Goal: Information Seeking & Learning: Learn about a topic

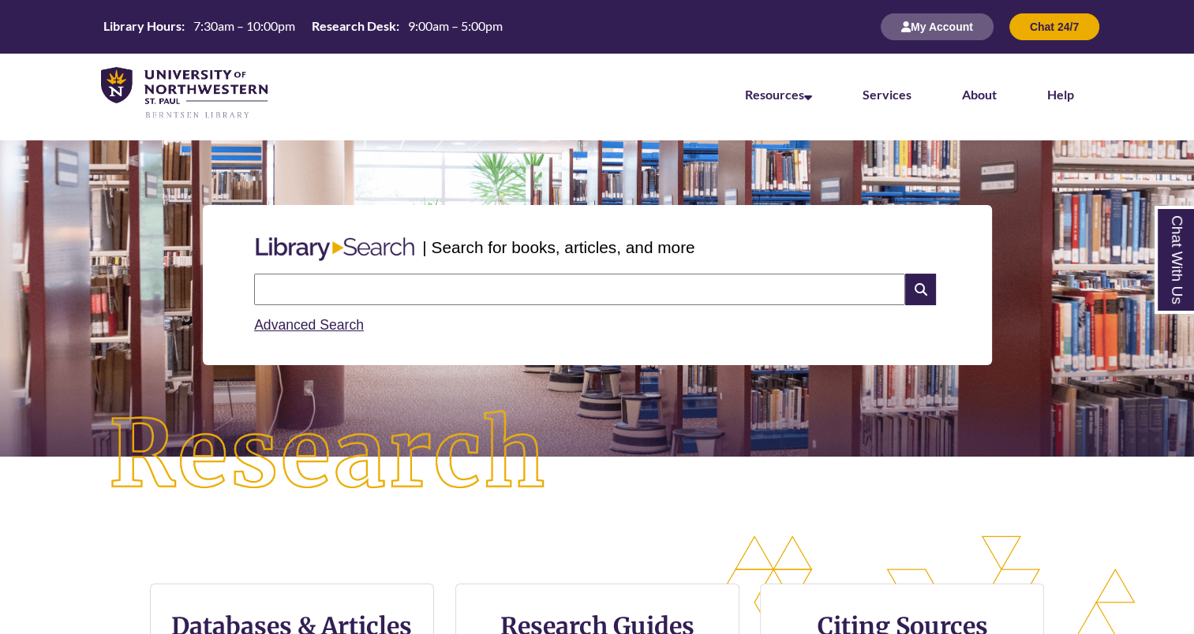
click at [525, 294] on input "text" at bounding box center [579, 290] width 651 height 32
drag, startPoint x: 1103, startPoint y: 321, endPoint x: 1045, endPoint y: 410, distance: 106.6
click at [1045, 410] on p at bounding box center [597, 412] width 1170 height 19
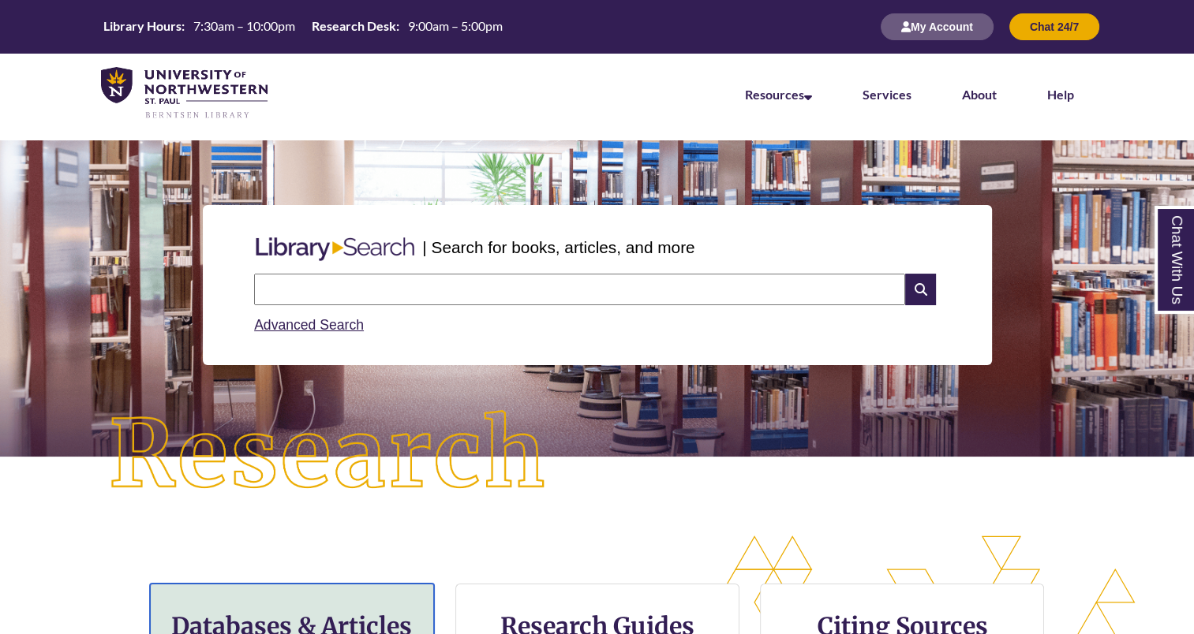
click at [347, 620] on h3 "Databases & Articles" at bounding box center [291, 627] width 257 height 30
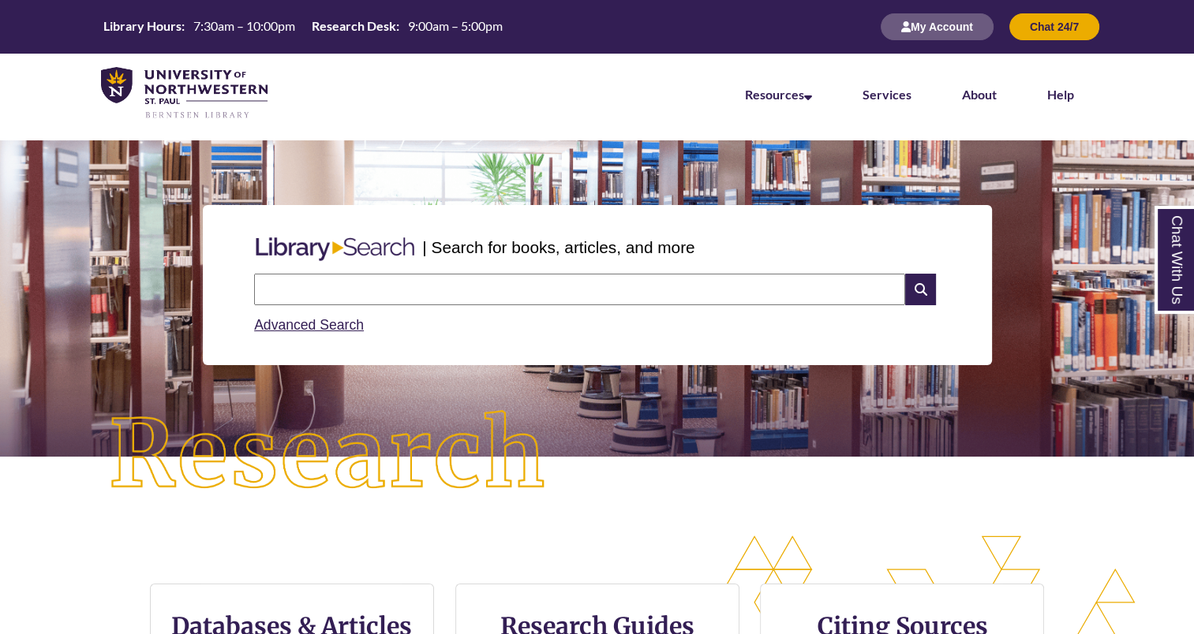
click at [682, 296] on input "text" at bounding box center [579, 290] width 651 height 32
type input "**********"
click at [923, 288] on icon at bounding box center [920, 290] width 30 height 32
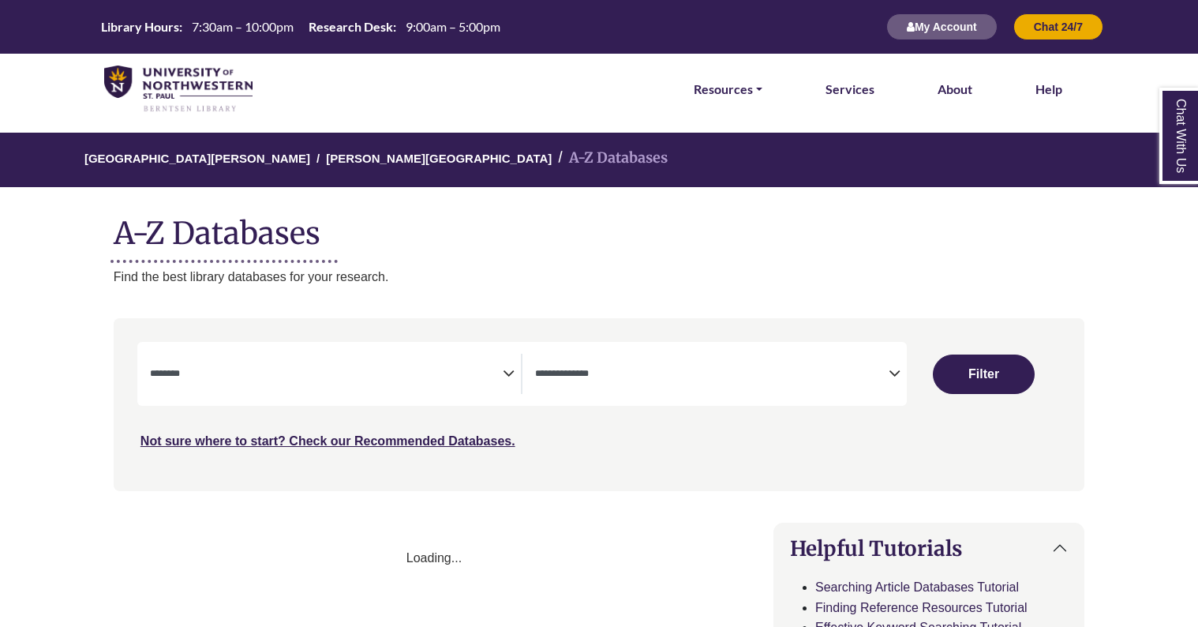
select select "Database Subject Filter"
select select "Database Types Filter"
select select "Database Subject Filter"
select select "Database Types Filter"
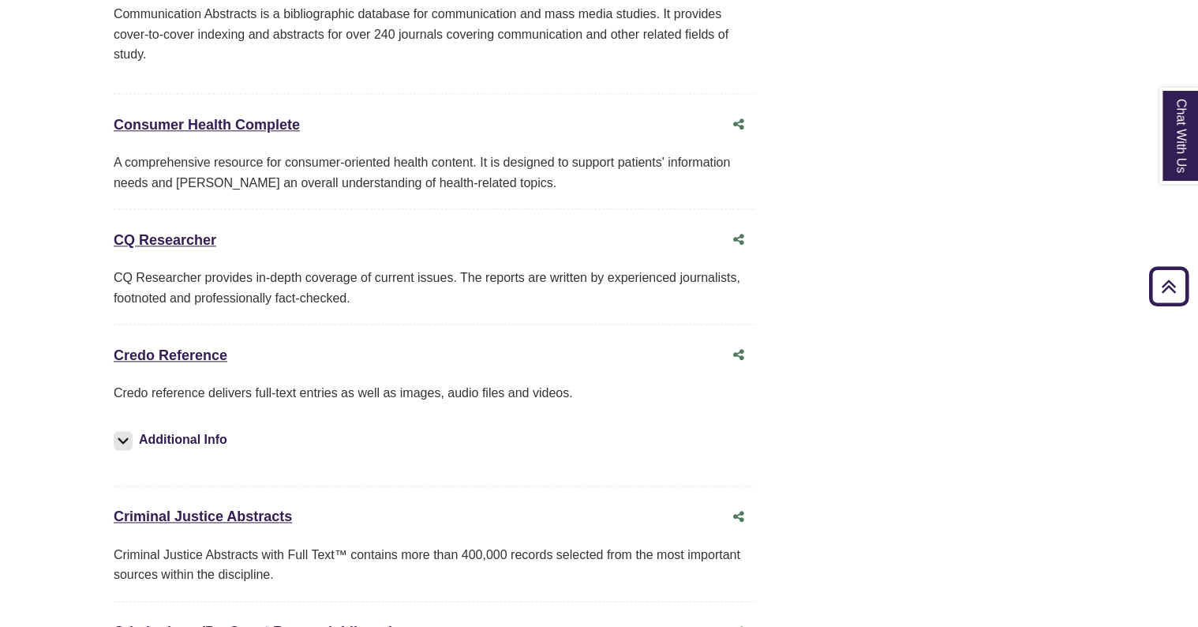
scroll to position [3781, 0]
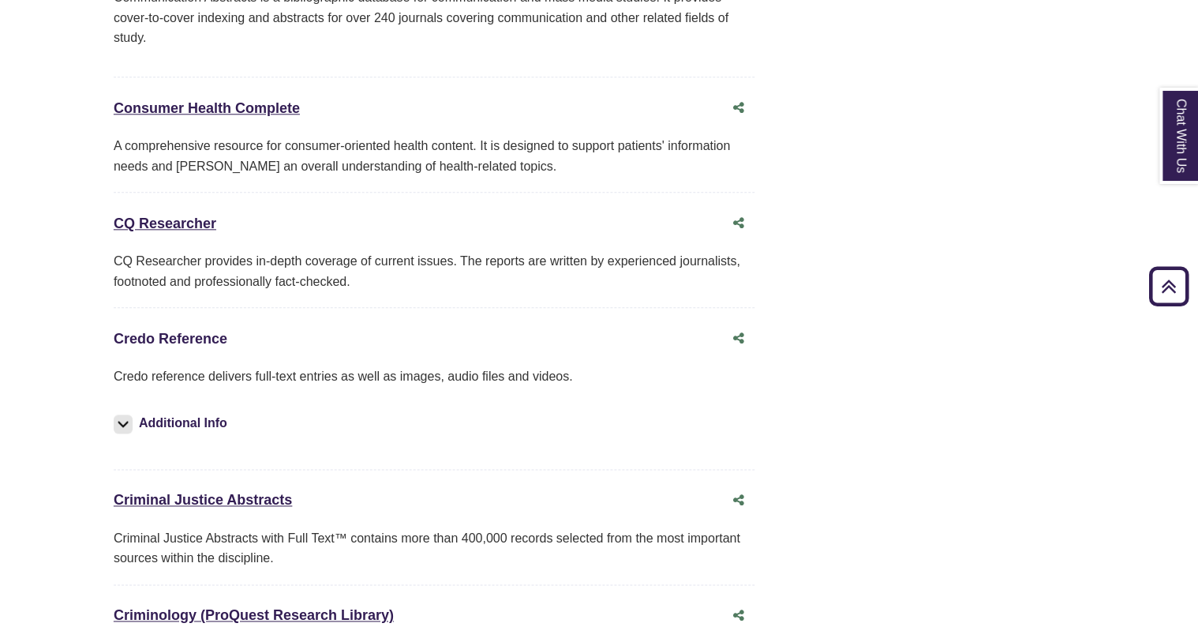
click at [165, 331] on link "Credo Reference This link opens in a new window" at bounding box center [171, 339] width 114 height 16
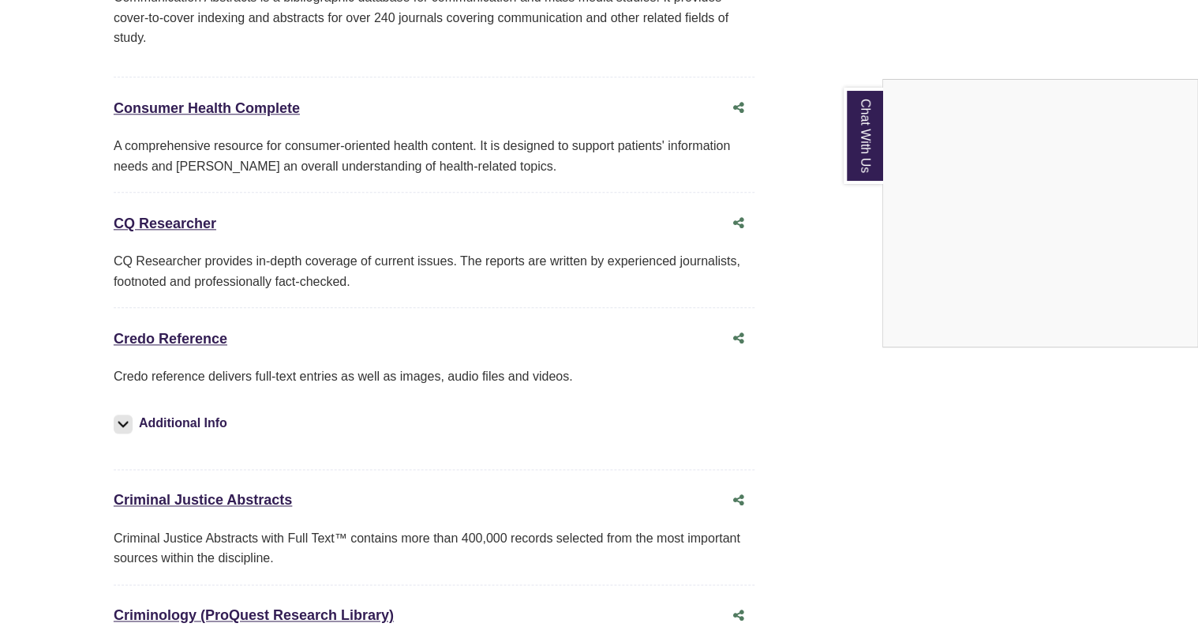
click at [718, 297] on div "Chat With Us" at bounding box center [599, 313] width 1198 height 627
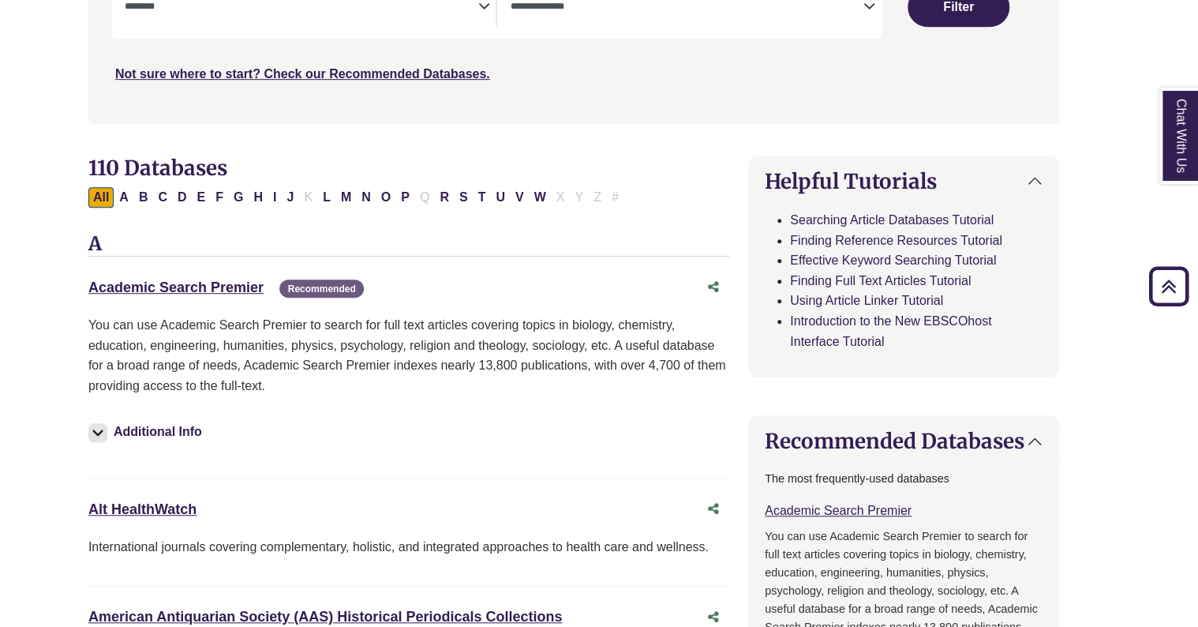
scroll to position [366, 25]
click at [228, 285] on link "Academic Search Premier This link opens in a new window" at bounding box center [175, 288] width 175 height 16
